Goal: Information Seeking & Learning: Understand process/instructions

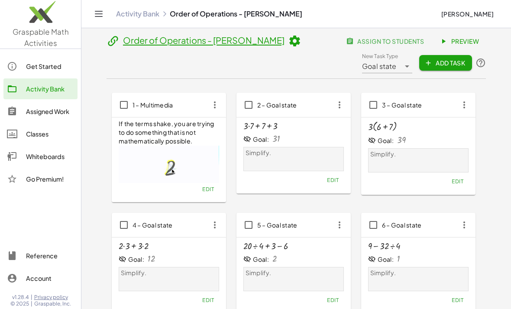
click at [459, 36] on link "Preview" at bounding box center [461, 41] width 52 height 16
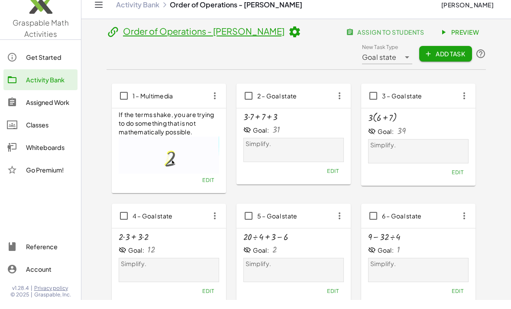
scroll to position [10, 0]
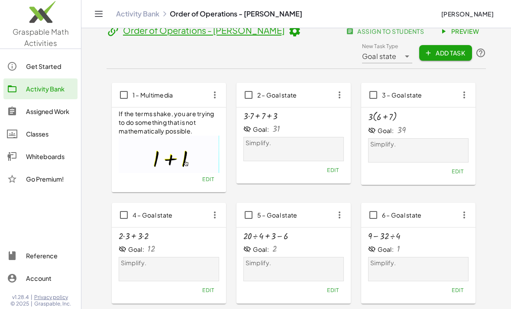
click at [455, 51] on span "Add Task" at bounding box center [445, 53] width 39 height 8
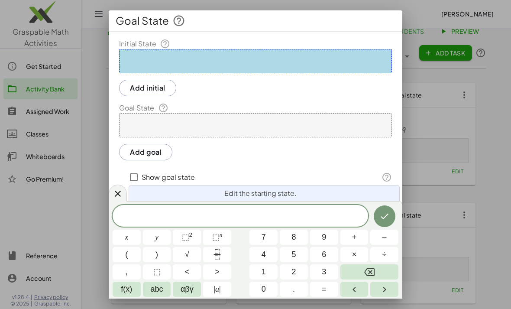
click at [473, 127] on div at bounding box center [255, 154] width 511 height 309
click at [124, 199] on div at bounding box center [118, 193] width 18 height 17
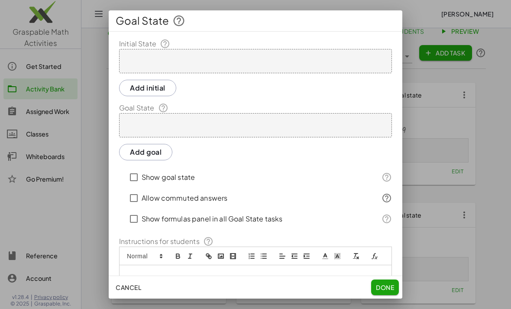
click at [135, 285] on span "Cancel" at bounding box center [129, 287] width 26 height 8
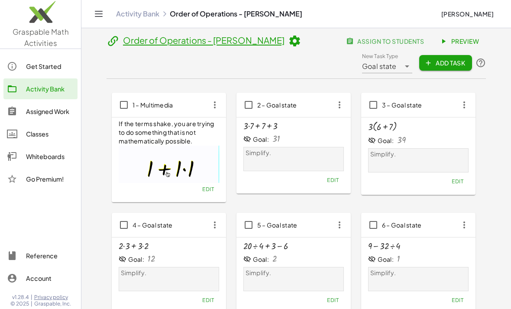
scroll to position [10, 0]
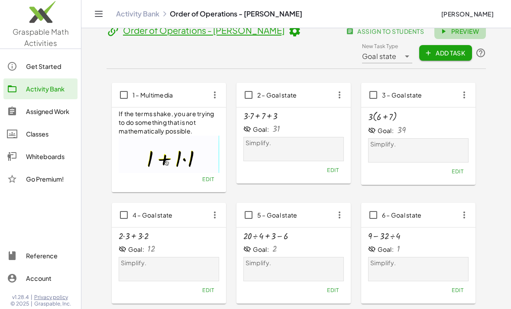
click at [468, 35] on span "Preview" at bounding box center [461, 31] width 38 height 8
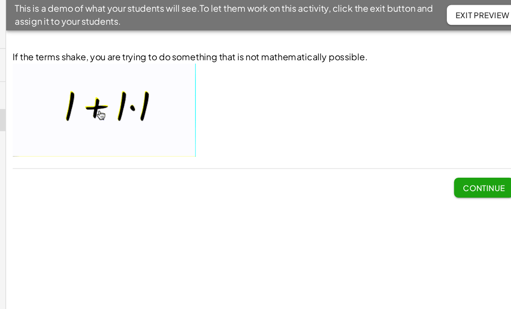
click at [459, 140] on button "Continue" at bounding box center [482, 148] width 47 height 16
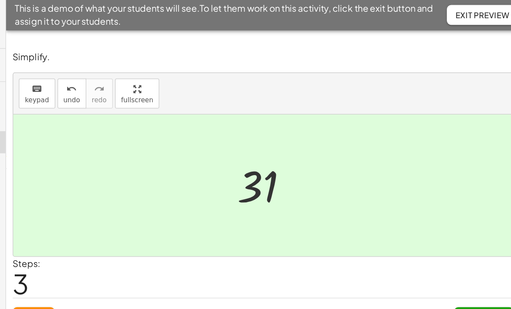
click at [466, 249] on span "Continue" at bounding box center [482, 249] width 33 height 8
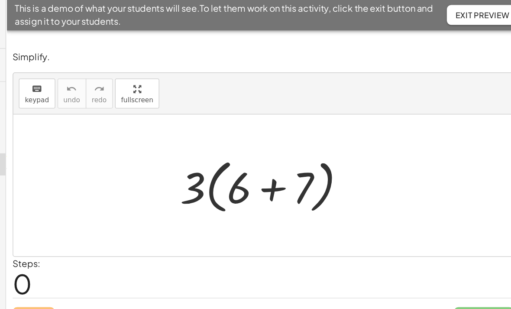
click at [461, 14] on span "Exit Preview" at bounding box center [482, 12] width 42 height 8
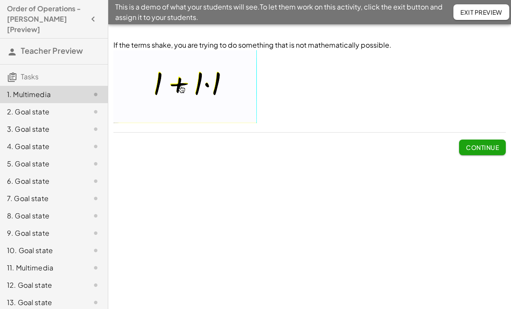
click at [496, 142] on button "Continue" at bounding box center [482, 148] width 47 height 16
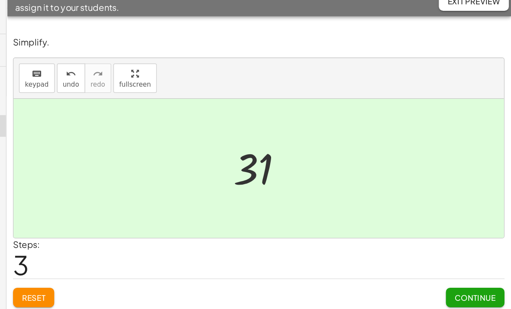
click at [466, 245] on span "Continue" at bounding box center [482, 249] width 33 height 8
click at [459, 241] on button "Continue" at bounding box center [482, 249] width 47 height 16
click at [466, 245] on span "Continue" at bounding box center [482, 249] width 33 height 8
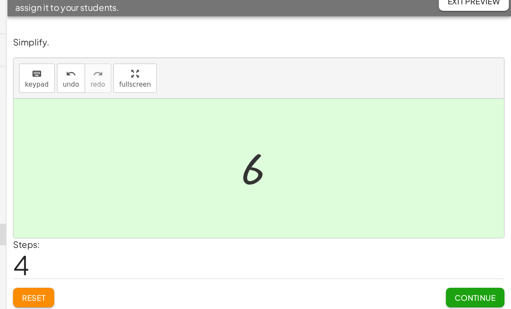
click at [466, 245] on span "Continue" at bounding box center [482, 249] width 33 height 8
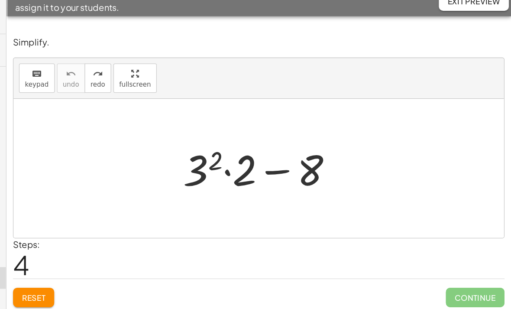
click at [0, 0] on div "Simplify. keyboard keypad undo undo redo redo fullscreen + · 3 2 · 2 − 8 × Step…" at bounding box center [0, 0] width 0 height 0
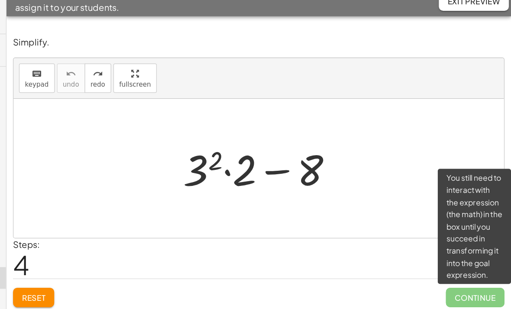
click at [459, 241] on span "Continue" at bounding box center [482, 249] width 47 height 16
click at [331, 234] on div "Reset Continue" at bounding box center [310, 245] width 393 height 23
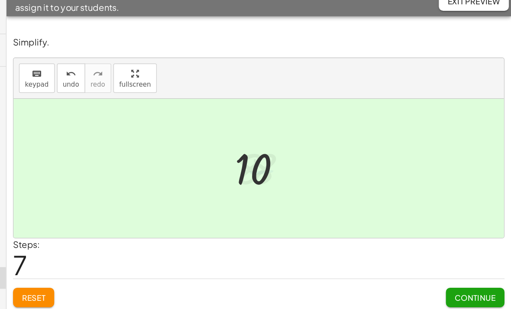
click at [466, 245] on span "Continue" at bounding box center [482, 249] width 33 height 8
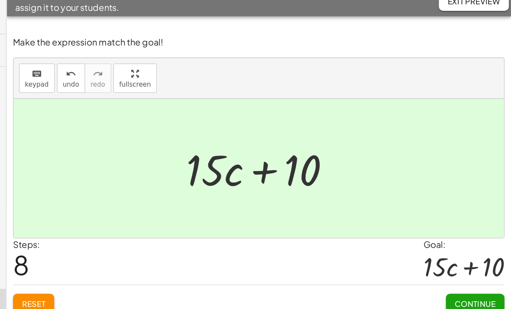
click at [466, 250] on span "Continue" at bounding box center [482, 254] width 33 height 8
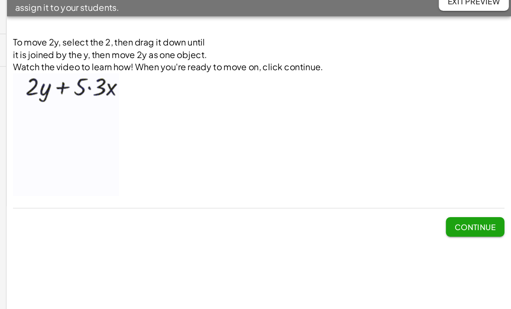
click at [466, 189] on span "Continue" at bounding box center [482, 193] width 33 height 8
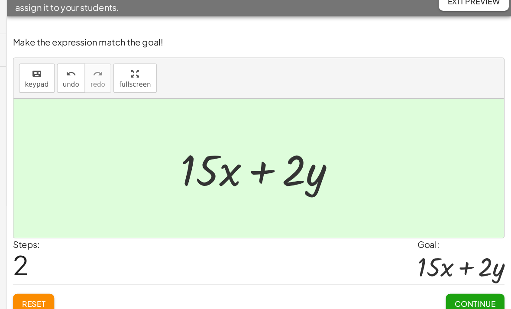
click at [459, 246] on button "Continue" at bounding box center [482, 254] width 47 height 16
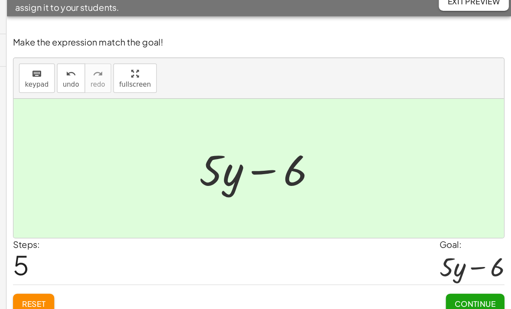
click at [466, 250] on span "Continue" at bounding box center [482, 254] width 33 height 8
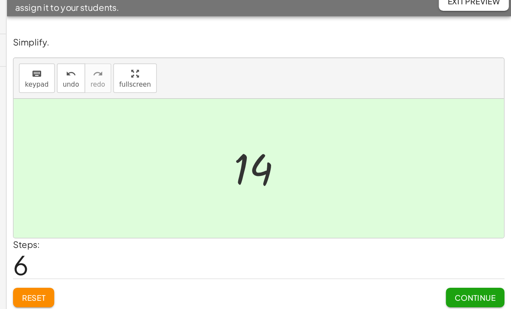
click at [466, 245] on span "Continue" at bounding box center [482, 249] width 33 height 8
